Goal: Task Accomplishment & Management: Use online tool/utility

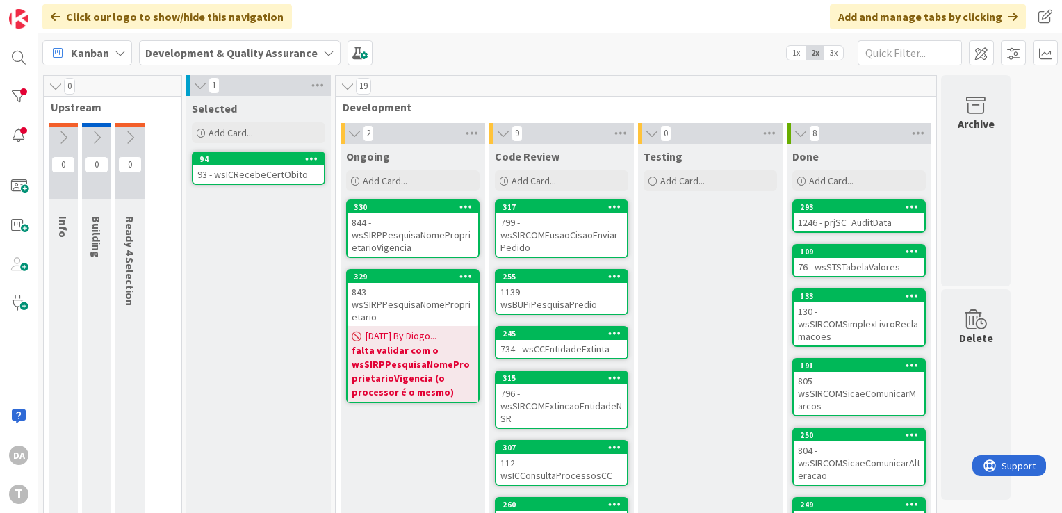
click at [403, 238] on div "844 - wsSIRPPesquisaNomeProprietarioVigencia" at bounding box center [412, 234] width 131 height 43
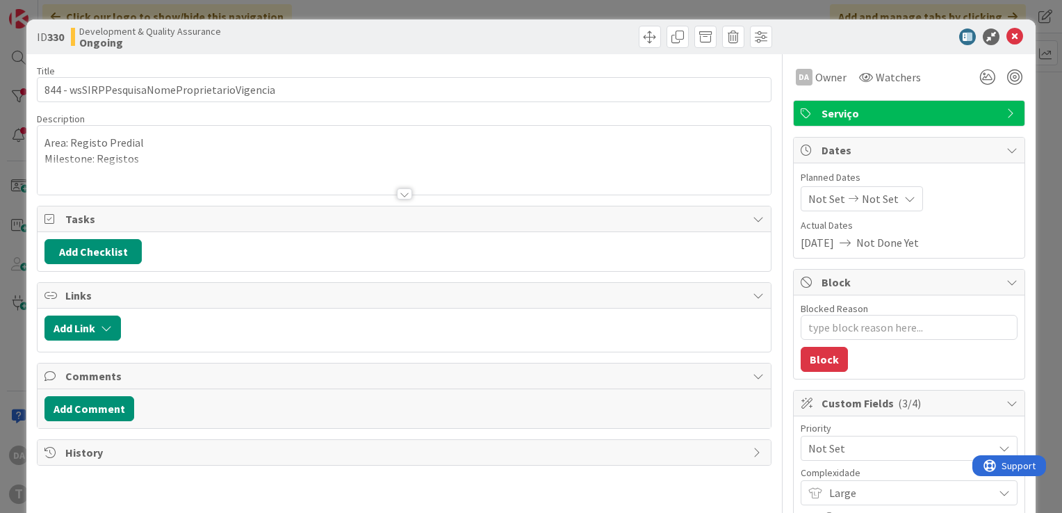
type textarea "x"
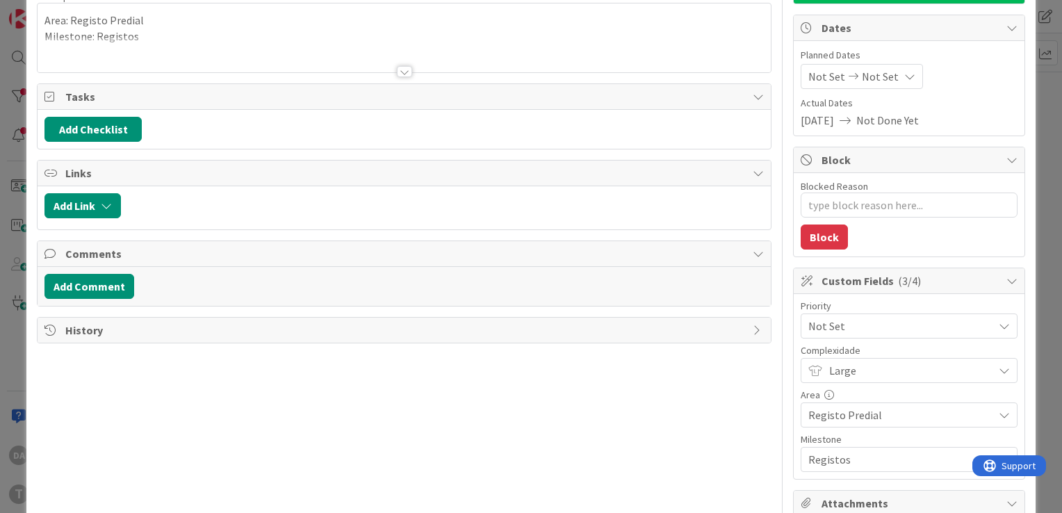
scroll to position [139, 0]
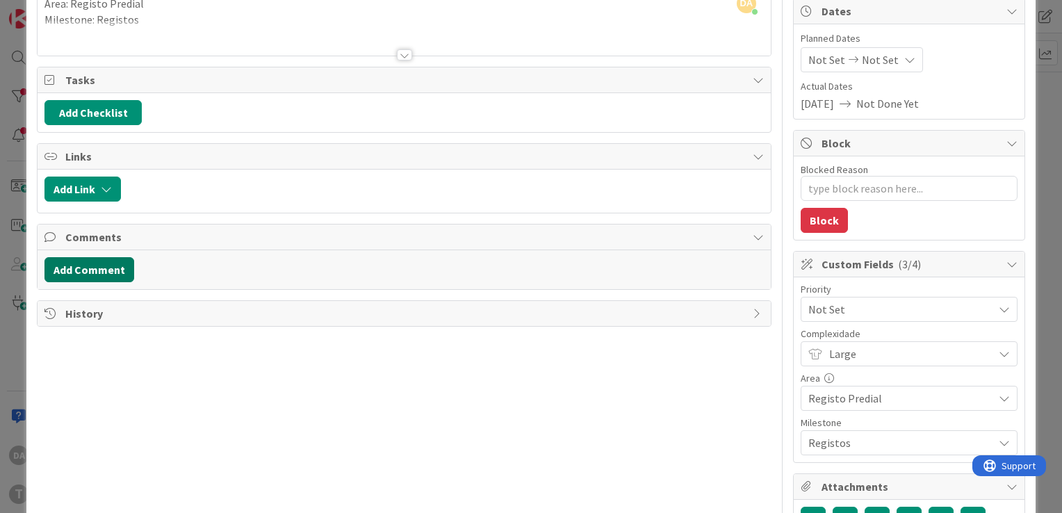
click at [113, 270] on button "Add Comment" at bounding box center [89, 269] width 90 height 25
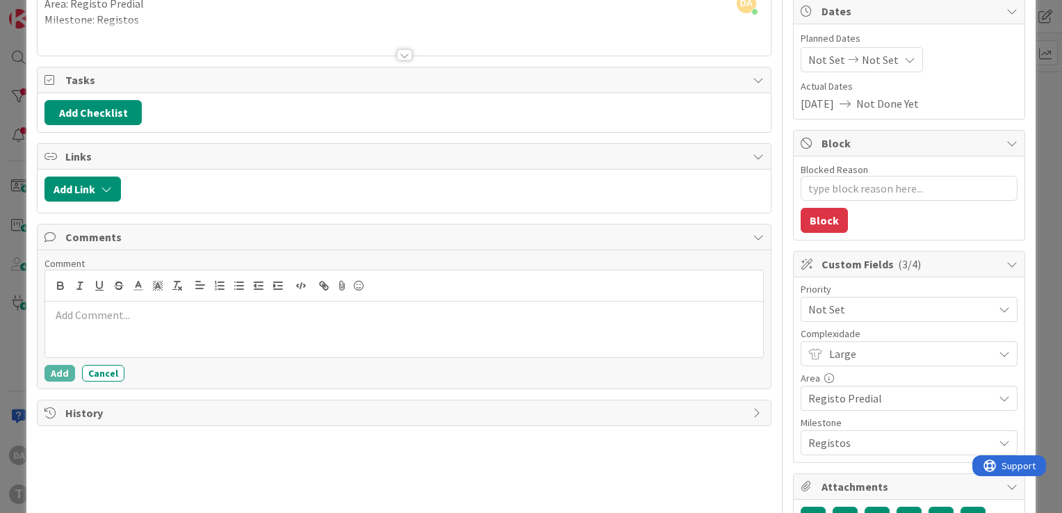
click at [138, 322] on div at bounding box center [404, 330] width 718 height 56
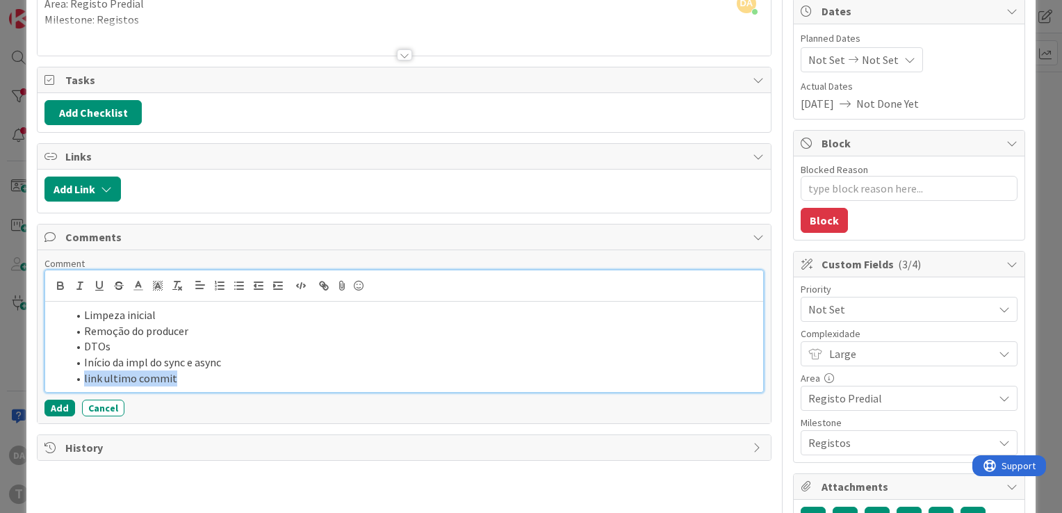
drag, startPoint x: 176, startPoint y: 370, endPoint x: 76, endPoint y: 374, distance: 99.4
click at [76, 374] on li "link ultimo commit" at bounding box center [412, 378] width 690 height 16
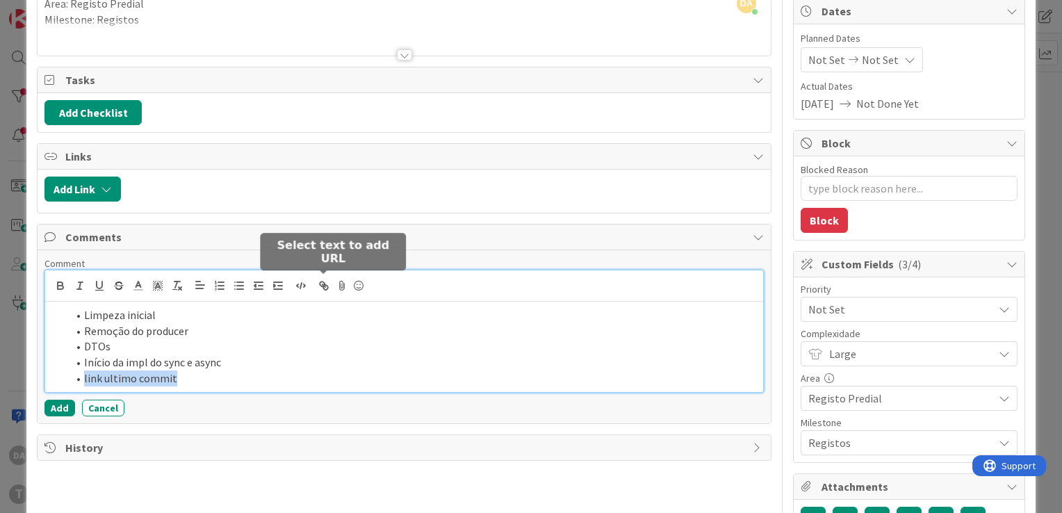
click at [320, 284] on icon "button" at bounding box center [324, 285] width 13 height 13
paste input "https://gitlab.apps.ktools.justica.local/naspp/esb/apps/reg/wssirppesquisanomep…"
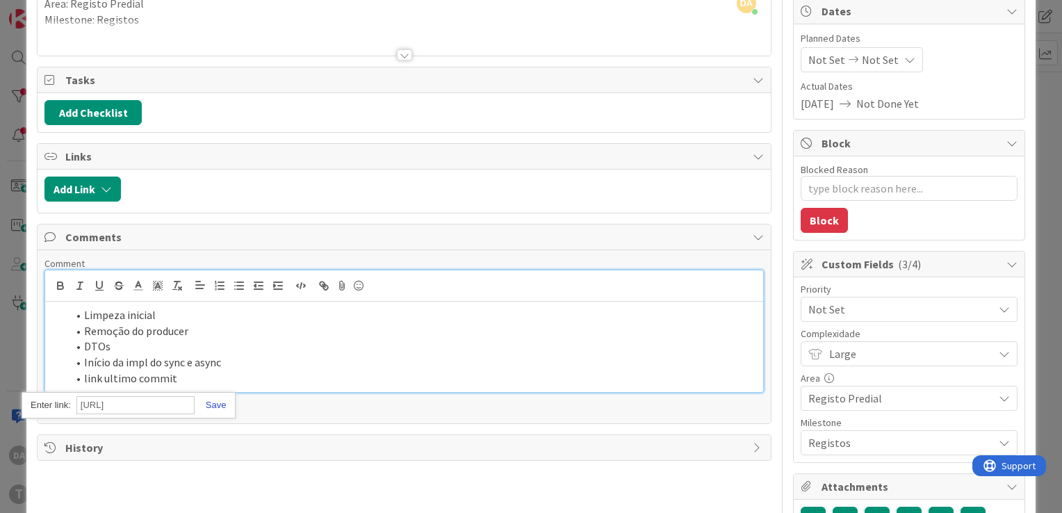
type input "https://gitlab.apps.ktools.justica.local/naspp/esb/apps/reg/wssirppesquisanomep…"
click at [217, 403] on link at bounding box center [211, 405] width 32 height 10
click at [232, 375] on li "link ultimo commit" at bounding box center [412, 378] width 690 height 16
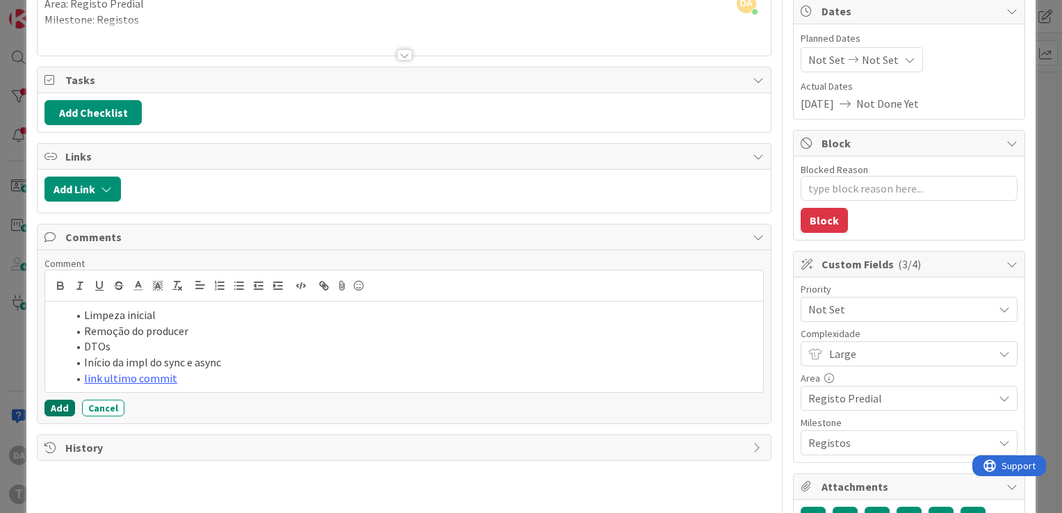
click at [51, 404] on button "Add" at bounding box center [59, 408] width 31 height 17
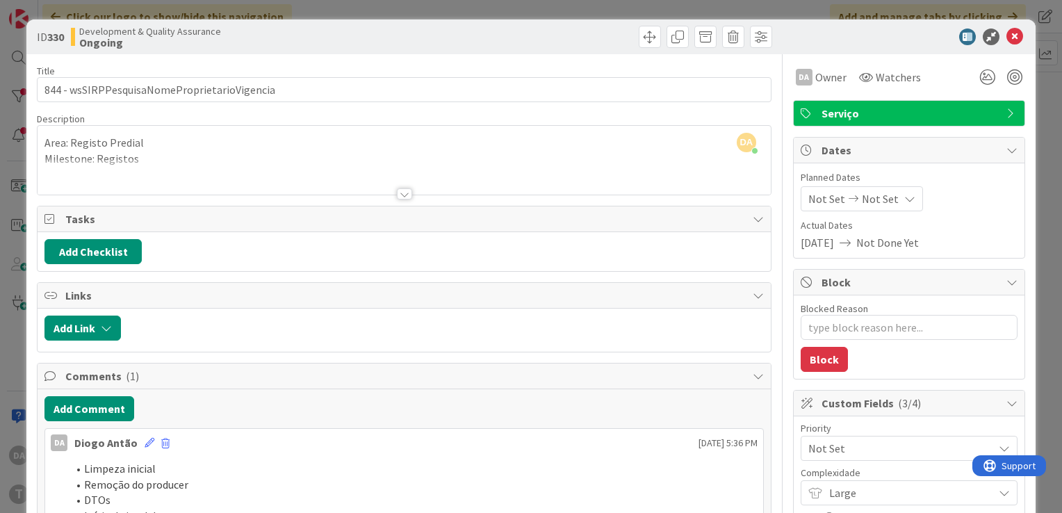
click at [401, 187] on div at bounding box center [404, 176] width 733 height 35
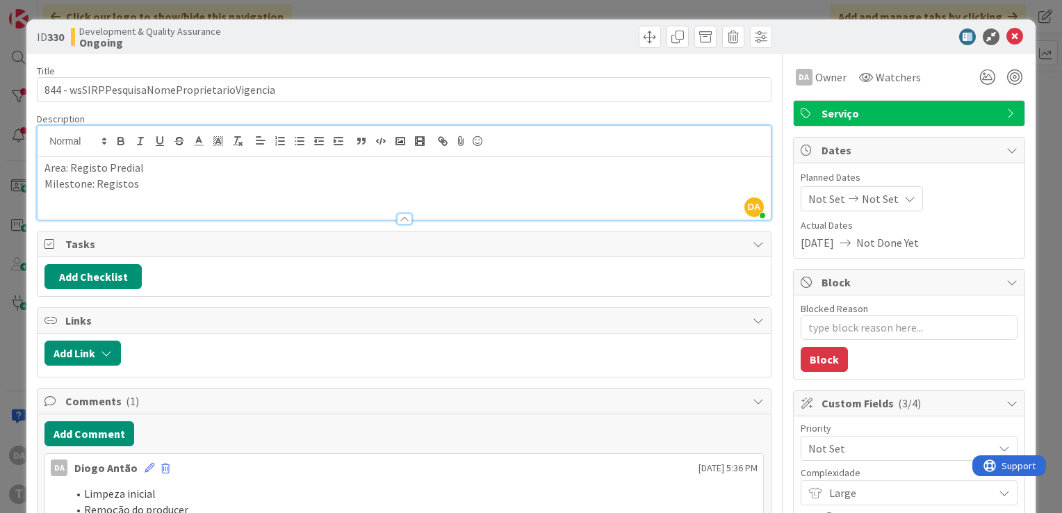
click at [397, 213] on div at bounding box center [404, 218] width 15 height 11
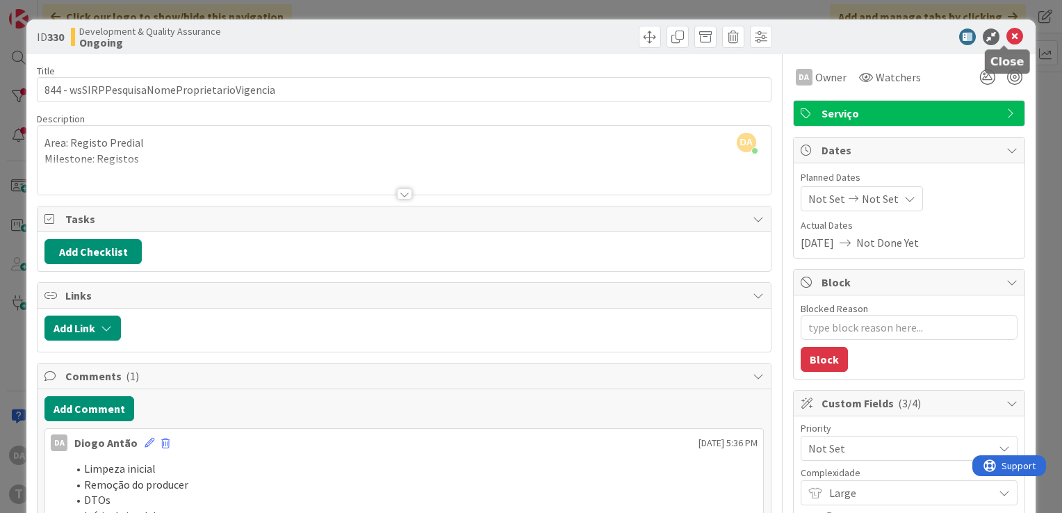
click at [1008, 38] on icon at bounding box center [1014, 36] width 17 height 17
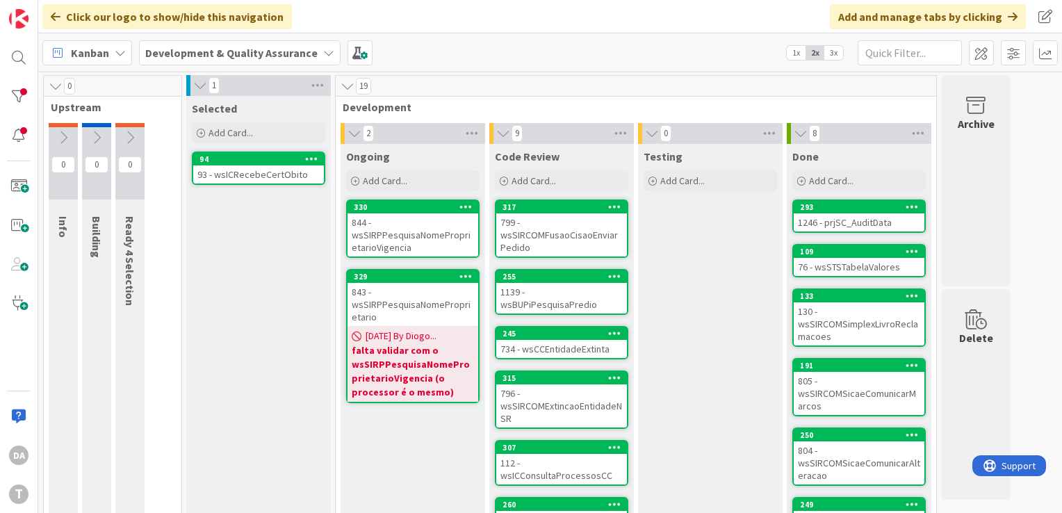
click at [831, 51] on span "3x" at bounding box center [833, 53] width 19 height 14
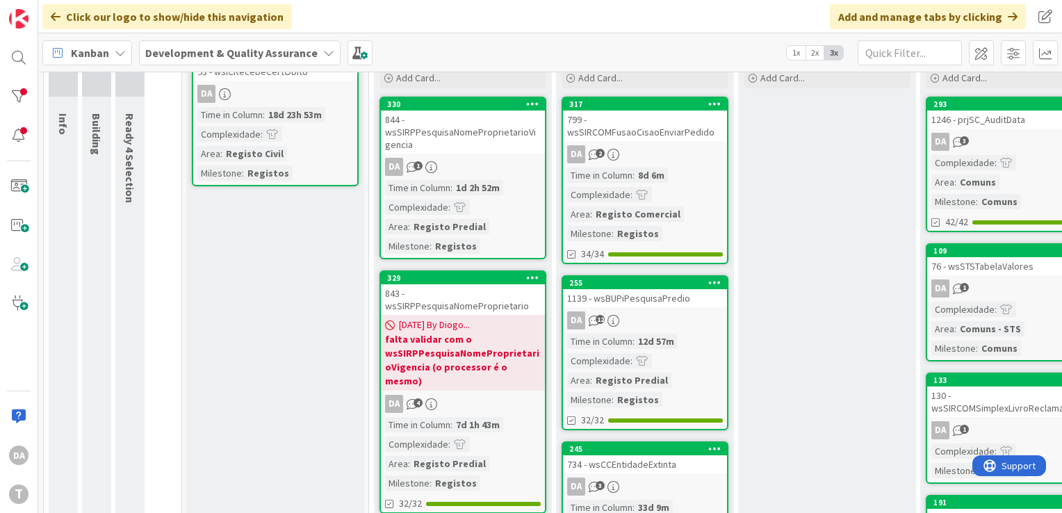
scroll to position [69, 0]
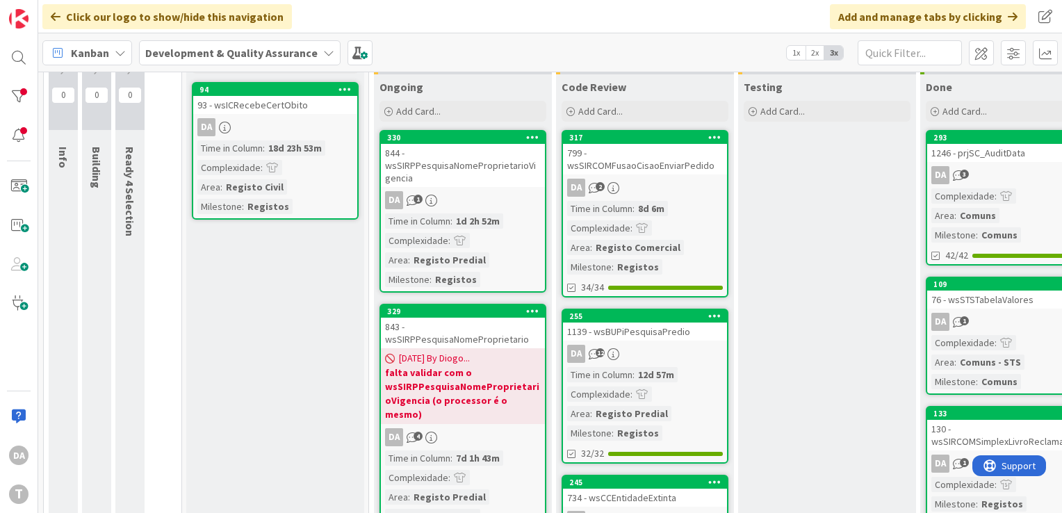
click at [493, 227] on div "1d 2h 52m" at bounding box center [477, 220] width 51 height 15
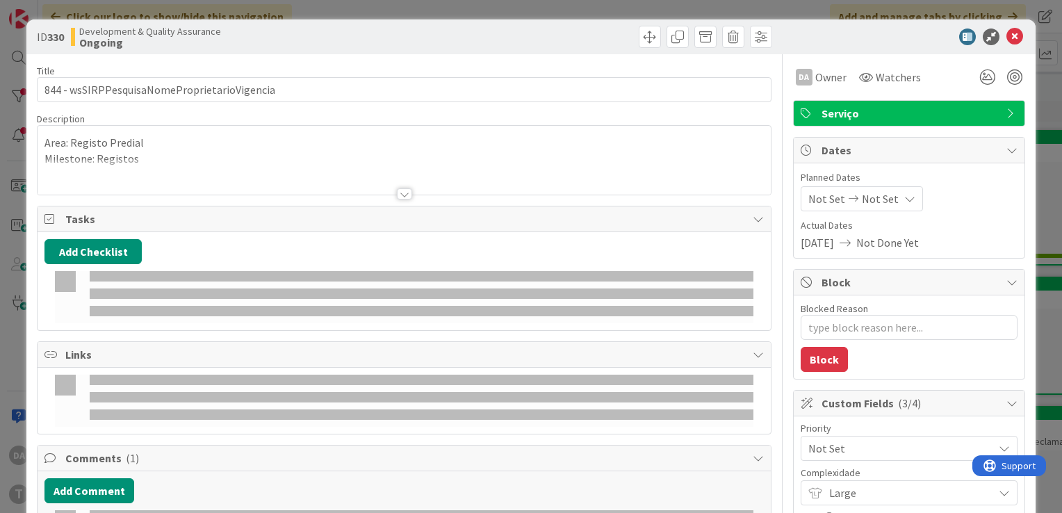
type textarea "x"
